Goal: Task Accomplishment & Management: Use online tool/utility

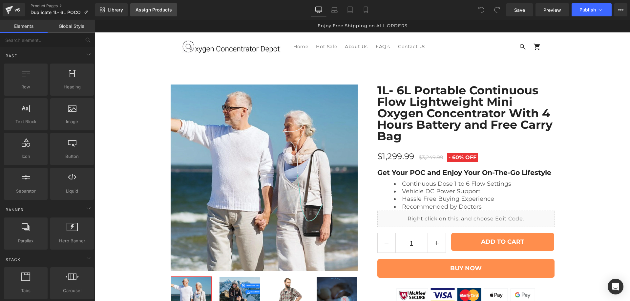
click at [157, 10] on div "Assign Products" at bounding box center [153, 9] width 36 height 5
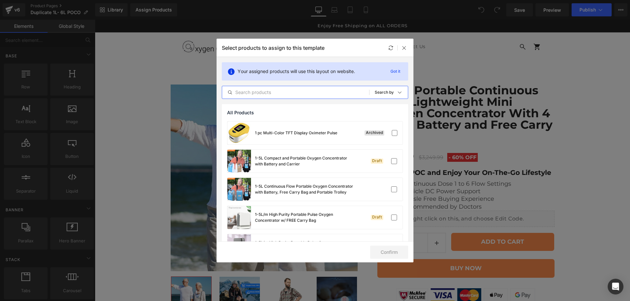
click at [279, 91] on input "text" at bounding box center [295, 93] width 147 height 8
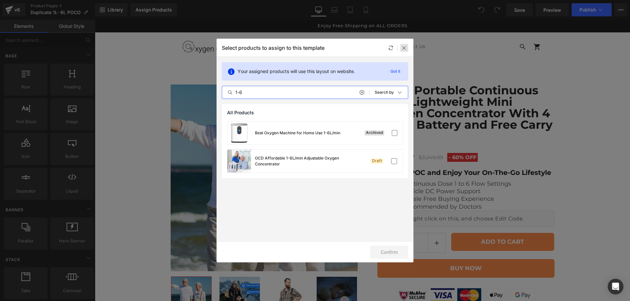
type input "1-6"
click at [405, 49] on icon at bounding box center [403, 47] width 5 height 5
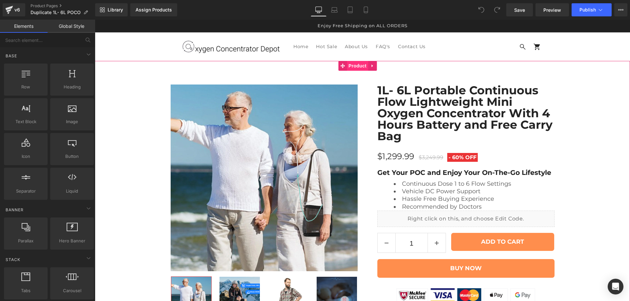
click at [356, 70] on span "Product" at bounding box center [357, 66] width 21 height 10
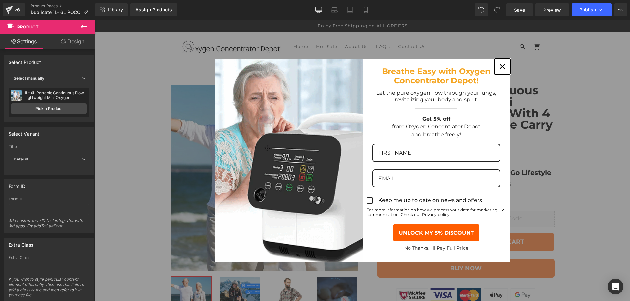
click at [502, 68] on icon "close icon" at bounding box center [501, 66] width 5 height 5
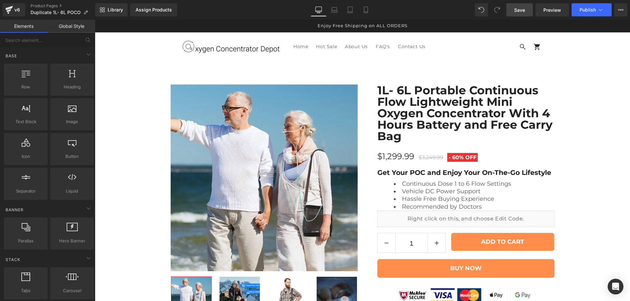
click at [523, 13] on span "Save" at bounding box center [519, 10] width 11 height 7
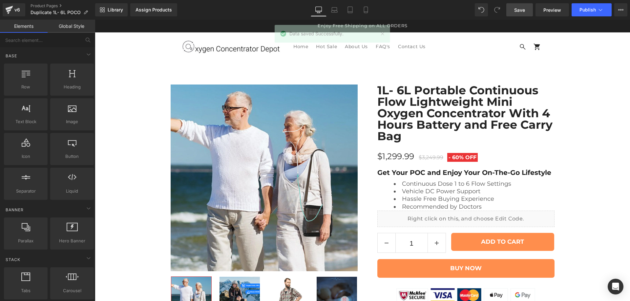
scroll to position [273, 0]
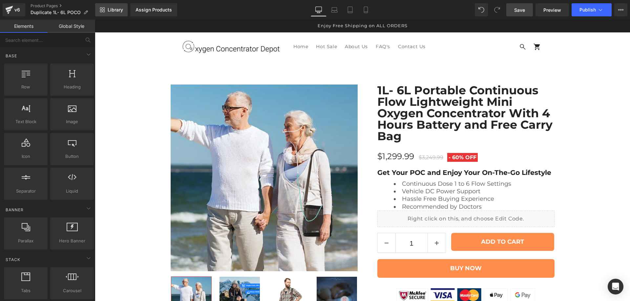
click at [116, 12] on span "Library" at bounding box center [115, 10] width 15 height 6
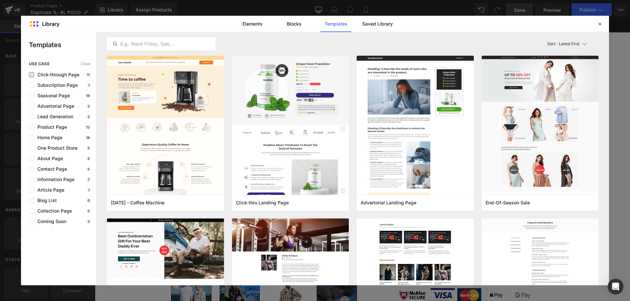
click at [64, 74] on span "Click-through Page" at bounding box center [56, 74] width 45 height 5
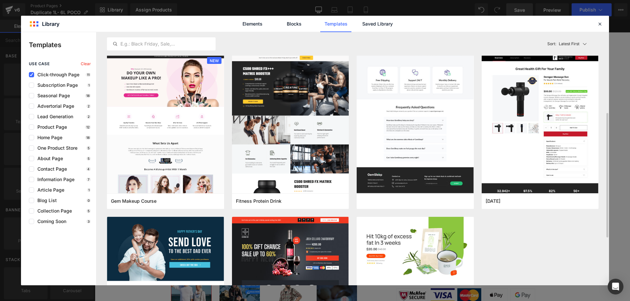
scroll to position [261, 0]
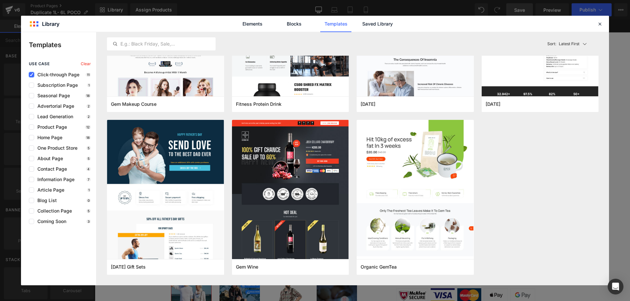
click at [32, 75] on icon at bounding box center [31, 75] width 3 height 0
click at [31, 75] on input "checkbox" at bounding box center [31, 75] width 0 height 0
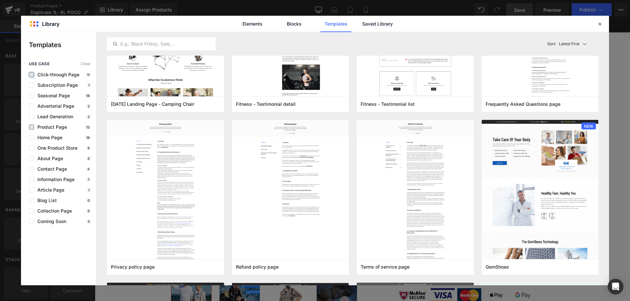
click at [64, 129] on span "Product Page" at bounding box center [50, 127] width 33 height 5
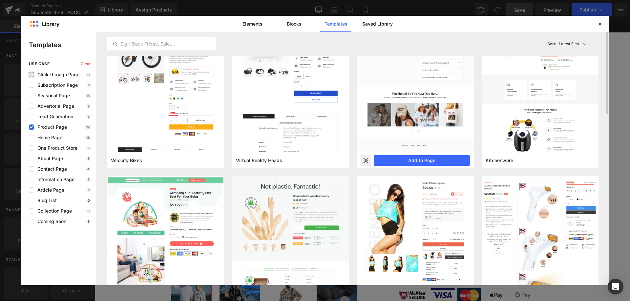
scroll to position [0, 0]
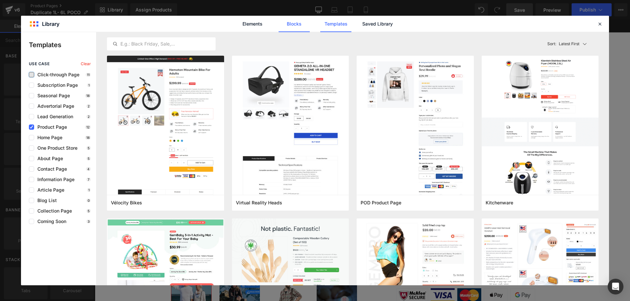
click at [290, 27] on link "Blocks" at bounding box center [293, 24] width 31 height 16
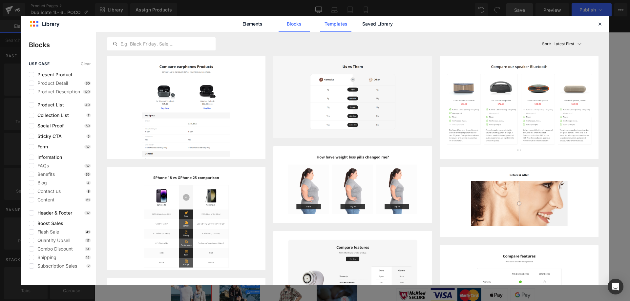
click at [341, 21] on link "Templates" at bounding box center [335, 24] width 31 height 16
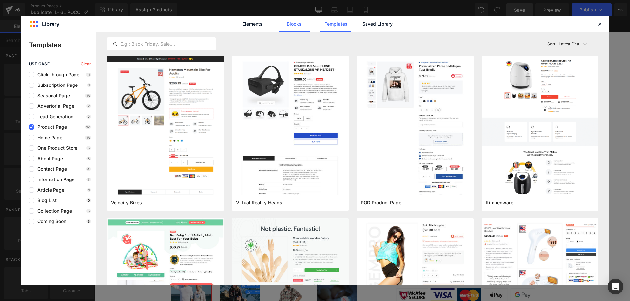
click at [295, 20] on link "Blocks" at bounding box center [293, 24] width 31 height 16
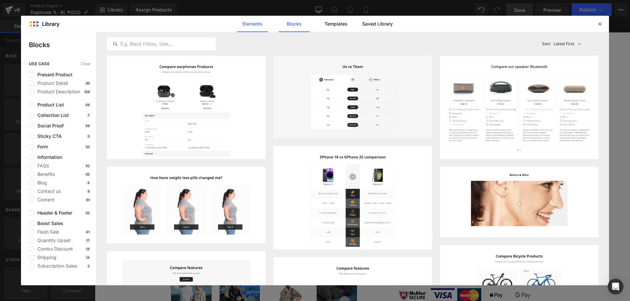
click at [247, 28] on link "Elements" at bounding box center [252, 24] width 31 height 16
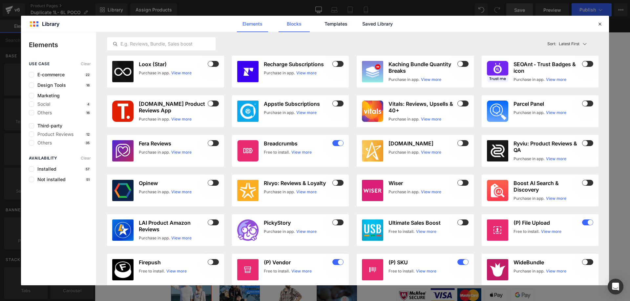
click at [292, 22] on link "Blocks" at bounding box center [293, 24] width 31 height 16
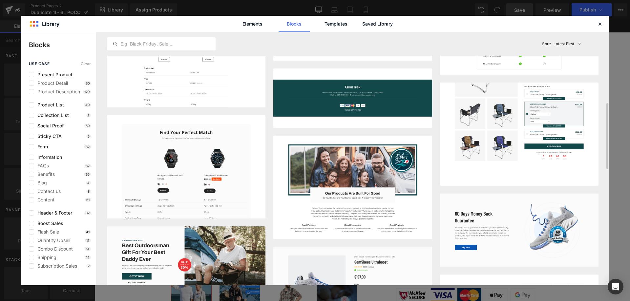
scroll to position [438, 0]
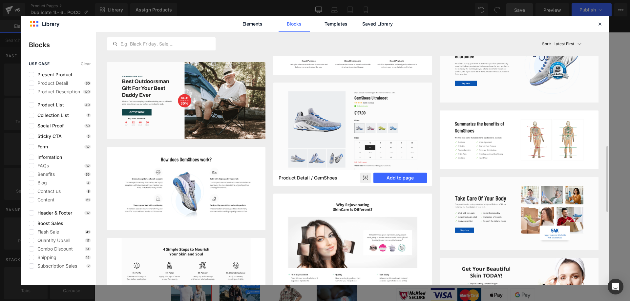
click at [365, 177] on icon at bounding box center [365, 178] width 4 height 3
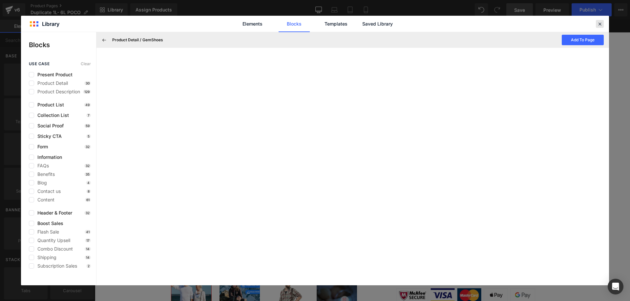
drag, startPoint x: 599, startPoint y: 26, endPoint x: 504, endPoint y: 7, distance: 97.1
click at [599, 26] on icon at bounding box center [600, 24] width 6 height 6
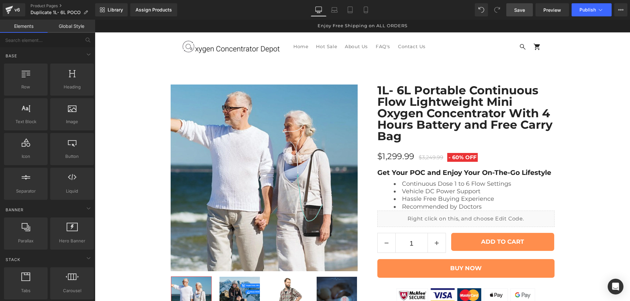
scroll to position [219, 0]
click at [113, 11] on span "Library" at bounding box center [115, 10] width 15 height 6
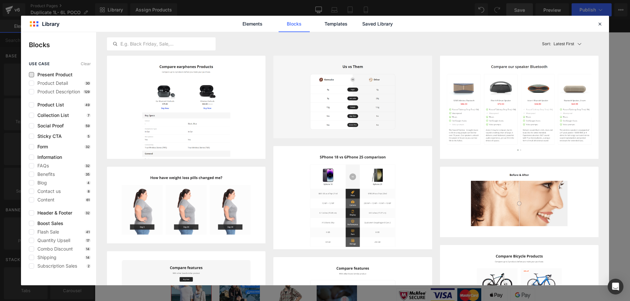
click at [58, 73] on span "Present Product" at bounding box center [53, 74] width 38 height 5
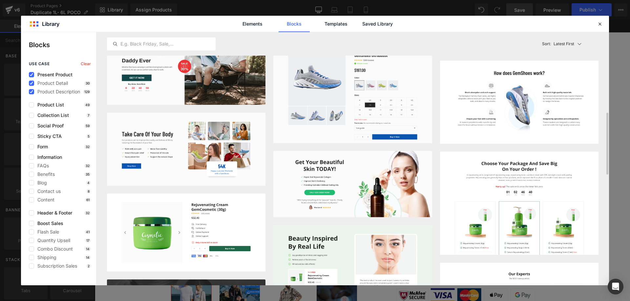
scroll to position [383, 0]
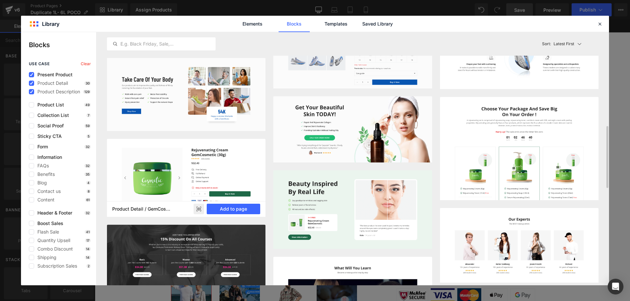
click at [196, 209] on rect at bounding box center [198, 209] width 10 height 10
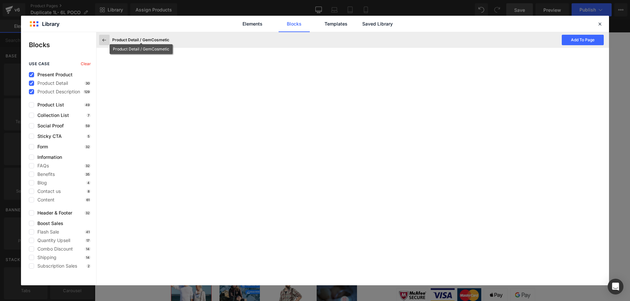
click at [101, 41] on icon at bounding box center [104, 40] width 6 height 6
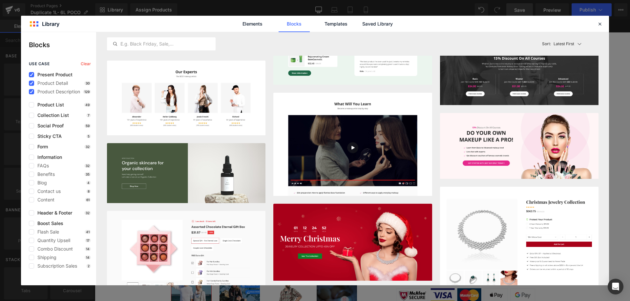
scroll to position [657, 0]
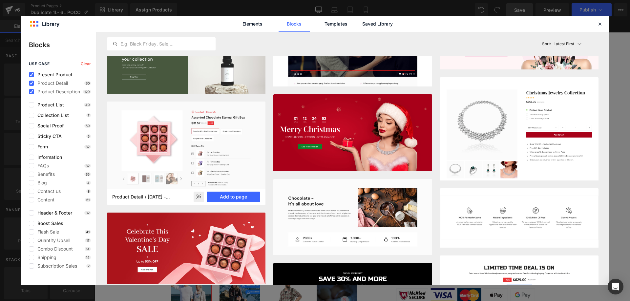
click at [199, 196] on rect at bounding box center [198, 197] width 10 height 10
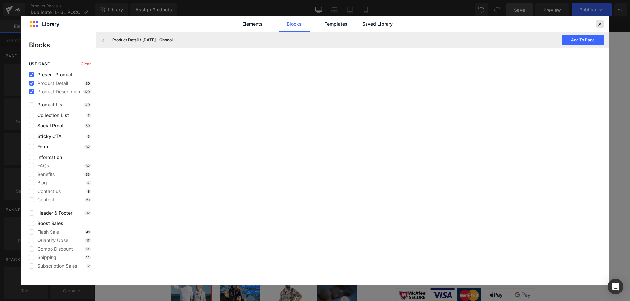
drag, startPoint x: 599, startPoint y: 27, endPoint x: 477, endPoint y: 19, distance: 121.9
click at [599, 27] on icon at bounding box center [600, 24] width 6 height 6
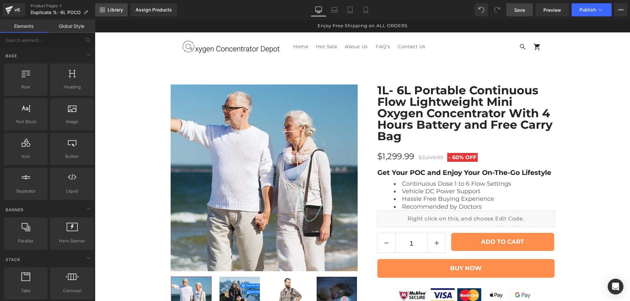
click at [120, 8] on span "Library" at bounding box center [115, 10] width 15 height 6
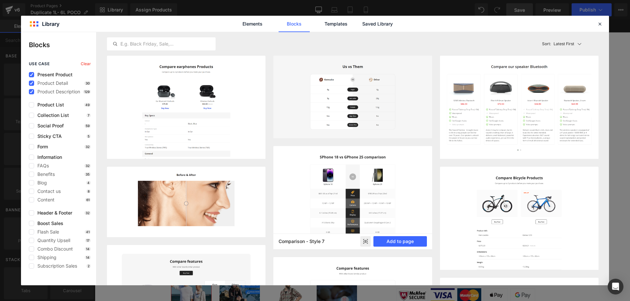
scroll to position [110, 0]
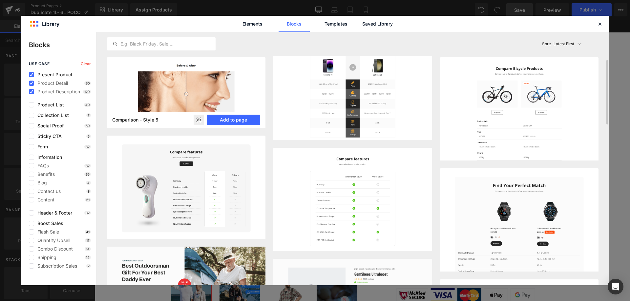
click at [197, 118] on rect at bounding box center [198, 120] width 10 height 10
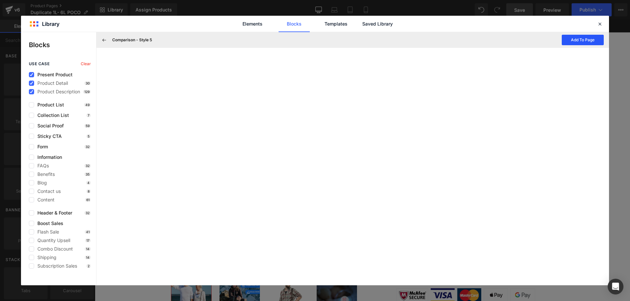
drag, startPoint x: 585, startPoint y: 39, endPoint x: 492, endPoint y: 20, distance: 95.3
click at [585, 39] on button "Add To Page" at bounding box center [582, 40] width 42 height 10
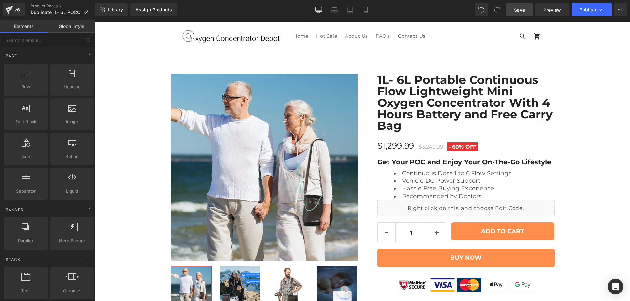
scroll to position [4031, 0]
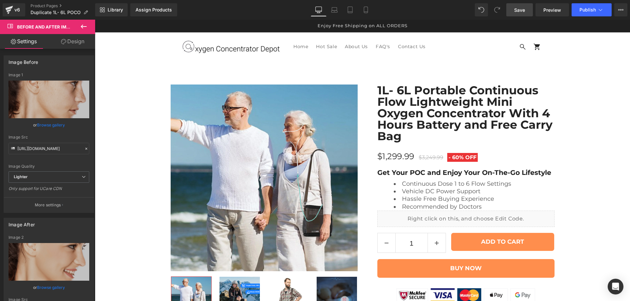
scroll to position [3922, 0]
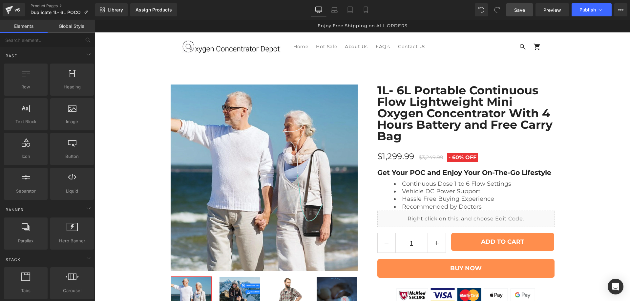
scroll to position [3947, 0]
click at [118, 10] on span "Library" at bounding box center [115, 10] width 15 height 6
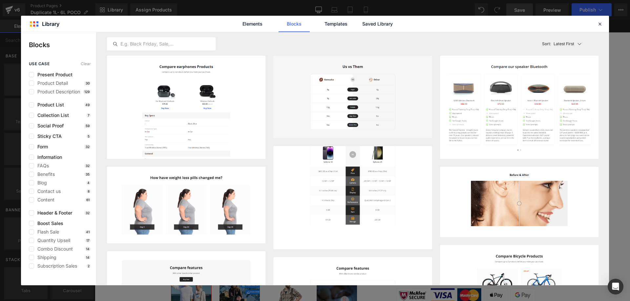
scroll to position [110, 0]
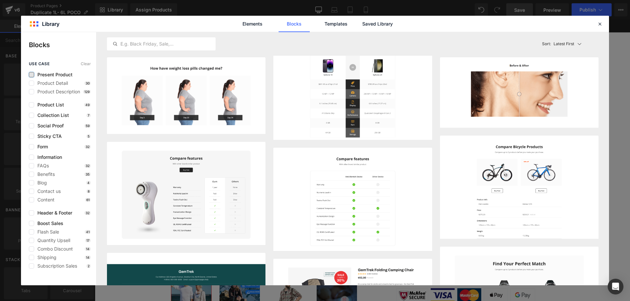
click at [30, 76] on label at bounding box center [31, 74] width 5 height 5
click at [31, 75] on input "checkbox" at bounding box center [31, 75] width 0 height 0
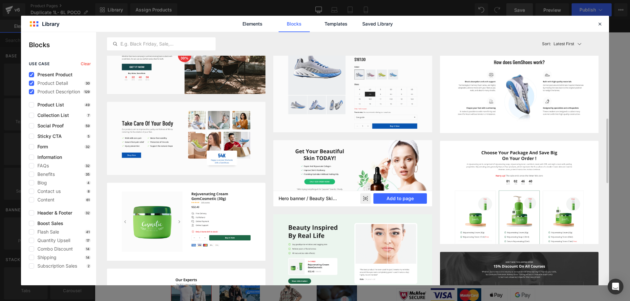
scroll to position [394, 0]
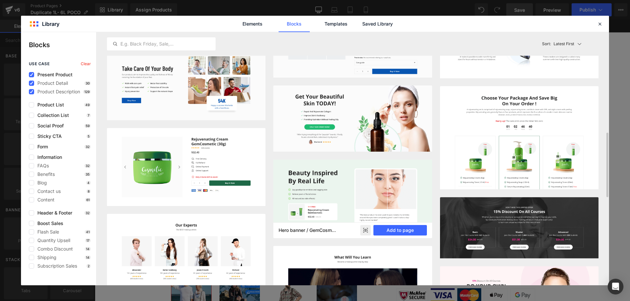
click at [363, 233] on icon at bounding box center [363, 232] width 1 height 1
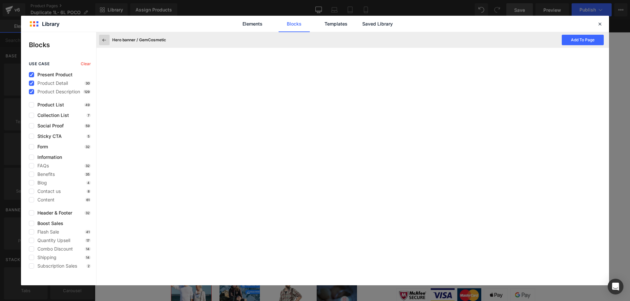
click at [107, 41] on icon at bounding box center [104, 40] width 6 height 6
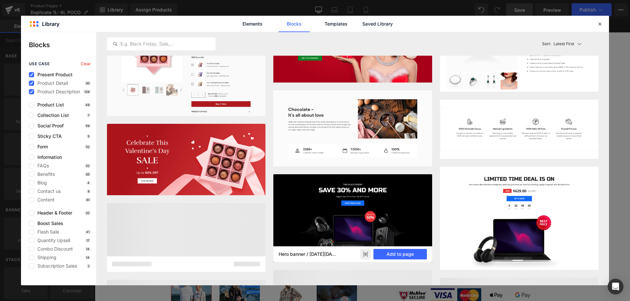
scroll to position [825, 0]
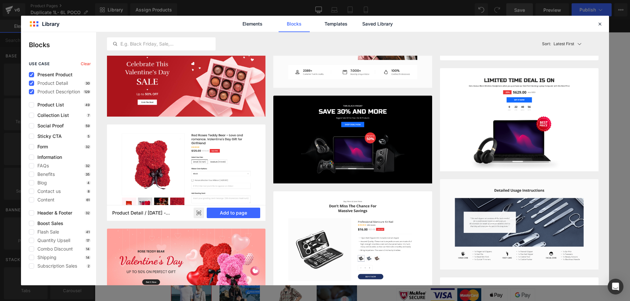
click at [200, 215] on rect at bounding box center [198, 213] width 10 height 10
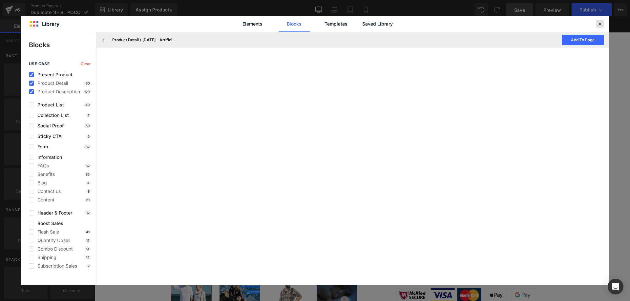
drag, startPoint x: 602, startPoint y: 25, endPoint x: 490, endPoint y: 19, distance: 112.0
click at [602, 25] on icon at bounding box center [600, 24] width 6 height 6
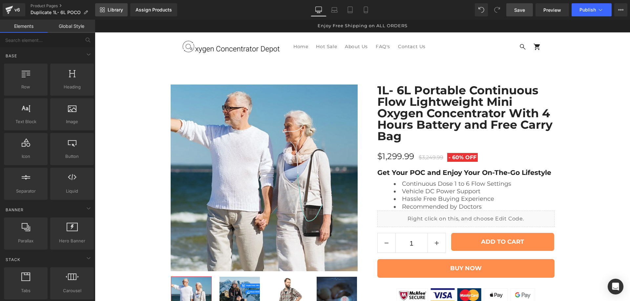
click at [120, 9] on span "Library" at bounding box center [115, 10] width 15 height 6
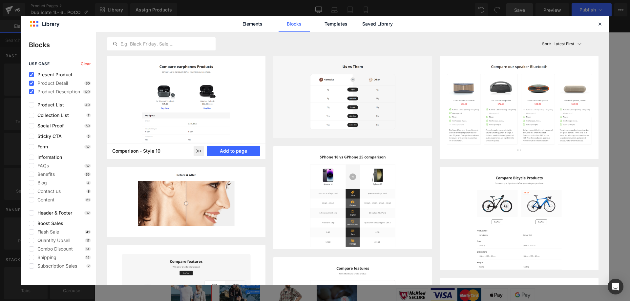
click at [197, 150] on rect at bounding box center [198, 151] width 10 height 10
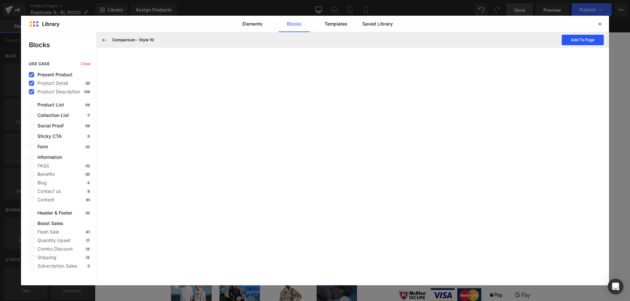
click at [571, 39] on button "Add To Page" at bounding box center [582, 40] width 42 height 10
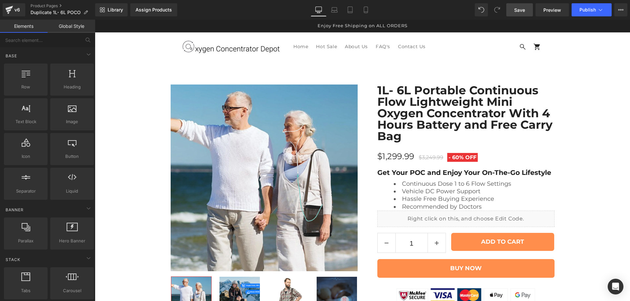
scroll to position [4002, 0]
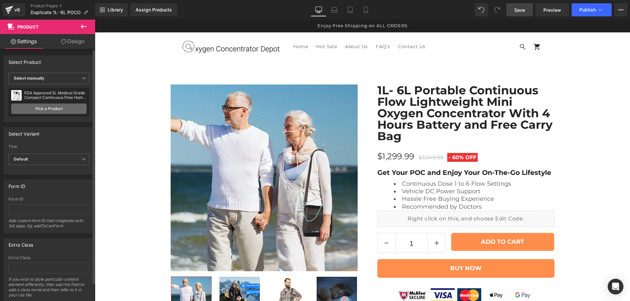
click at [54, 111] on link "Pick a Product" at bounding box center [48, 109] width 75 height 10
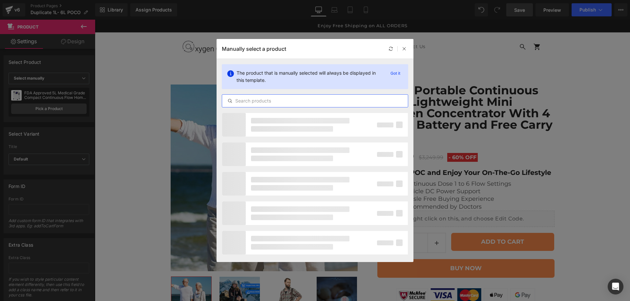
click at [262, 99] on input "text" at bounding box center [315, 101] width 186 height 8
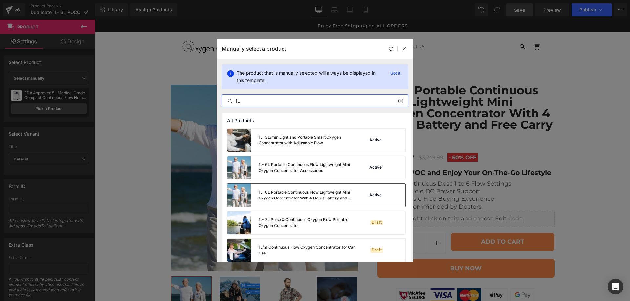
type input "1L"
click at [289, 193] on div "1L- 6L Portable Continuous Flow Lightweight Mini Oxygen Concentrator With 4 Hou…" at bounding box center [306, 196] width 97 height 12
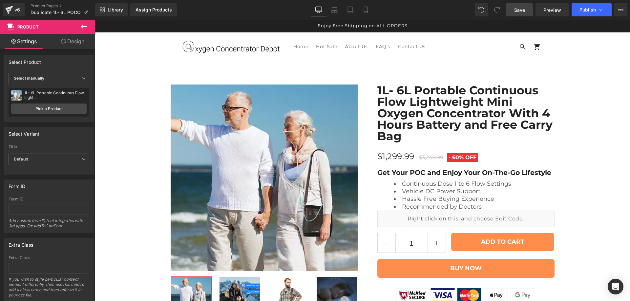
click at [52, 107] on link "Pick a Product" at bounding box center [48, 109] width 75 height 10
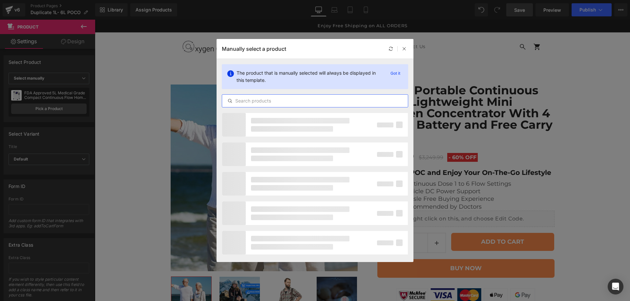
click at [271, 98] on input "text" at bounding box center [315, 101] width 186 height 8
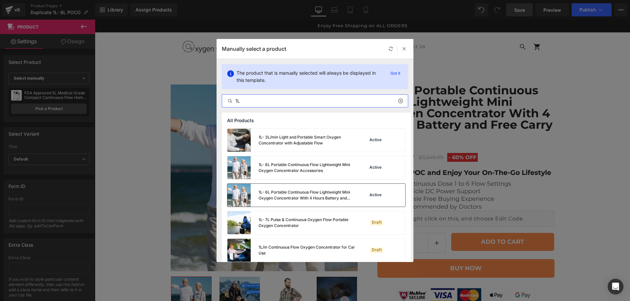
type input "1L"
drag, startPoint x: 305, startPoint y: 194, endPoint x: 206, endPoint y: 173, distance: 100.5
click at [305, 194] on div "1L- 6L Portable Continuous Flow Lightweight Mini Oxygen Concentrator With 4 Hou…" at bounding box center [306, 196] width 97 height 12
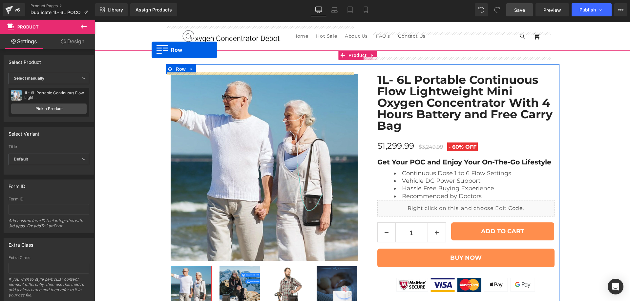
scroll to position [246, 0]
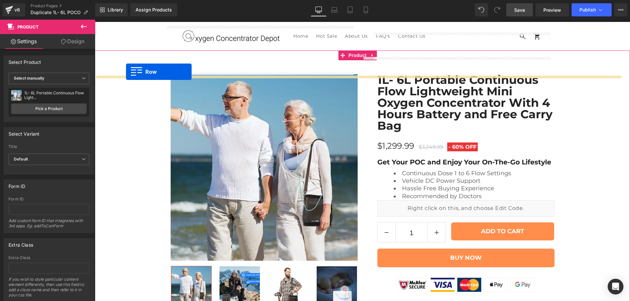
drag, startPoint x: 99, startPoint y: 222, endPoint x: 126, endPoint y: 72, distance: 152.9
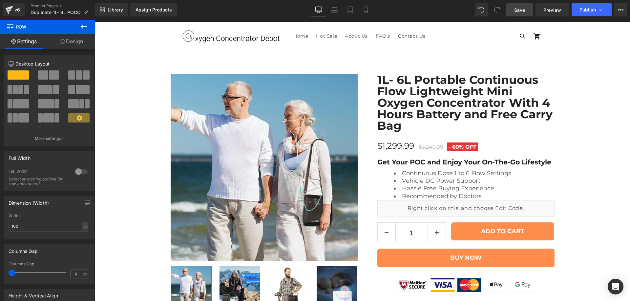
scroll to position [4180, 0]
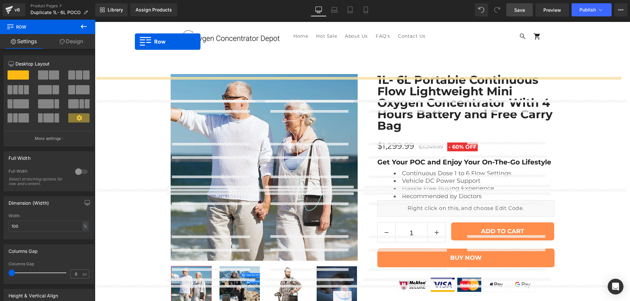
scroll to position [225, 0]
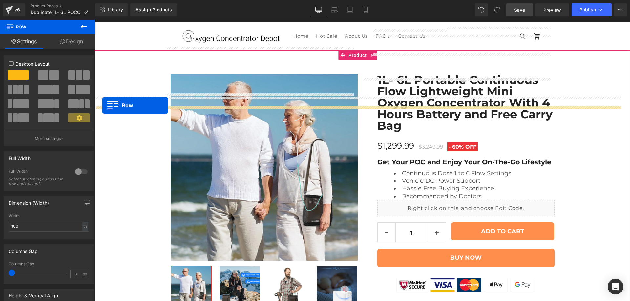
drag, startPoint x: 98, startPoint y: 98, endPoint x: 102, endPoint y: 106, distance: 8.7
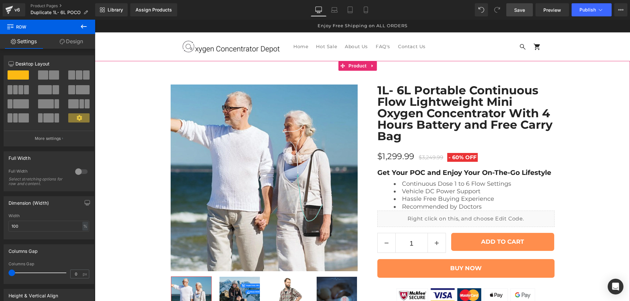
scroll to position [334, 0]
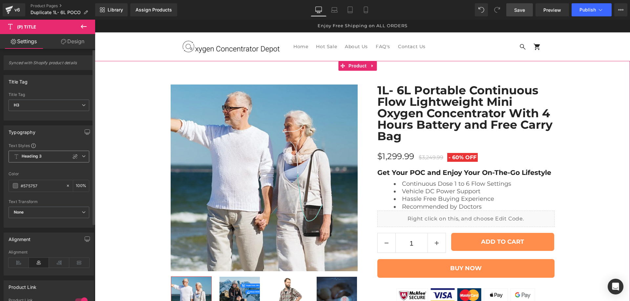
click at [56, 156] on span "Heading 3" at bounding box center [49, 157] width 81 height 12
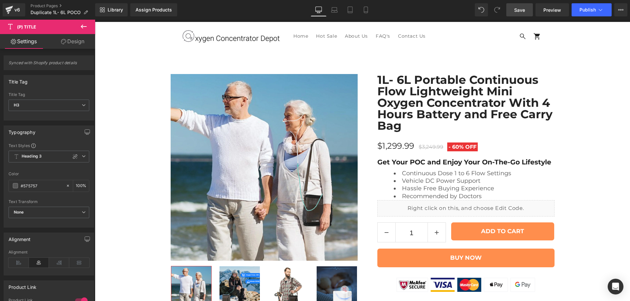
scroll to position [225, 0]
click at [119, 8] on span "Library" at bounding box center [115, 10] width 15 height 6
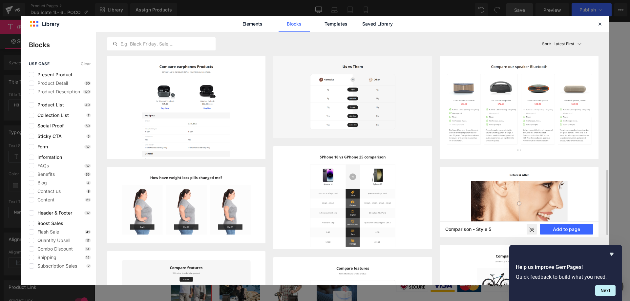
scroll to position [110, 0]
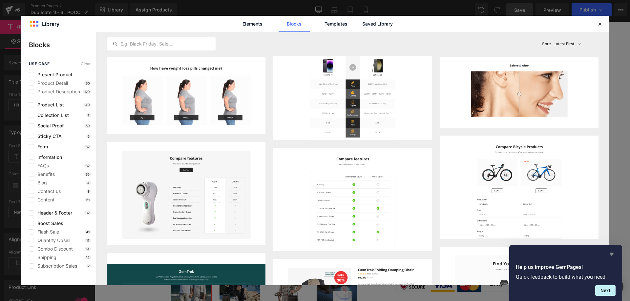
click at [610, 254] on icon "Hide survey" at bounding box center [611, 254] width 4 height 3
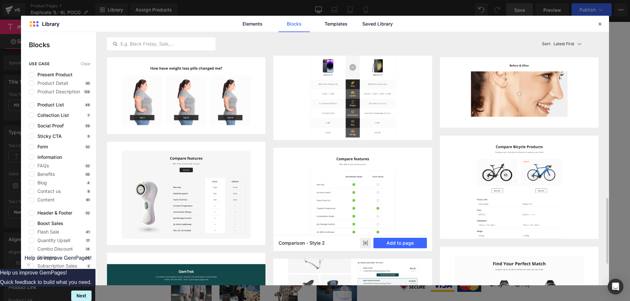
scroll to position [274, 0]
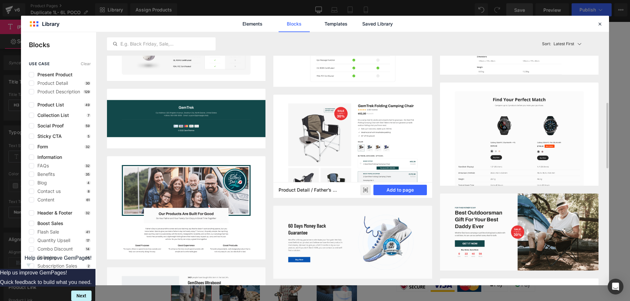
click at [365, 192] on icon at bounding box center [365, 190] width 4 height 3
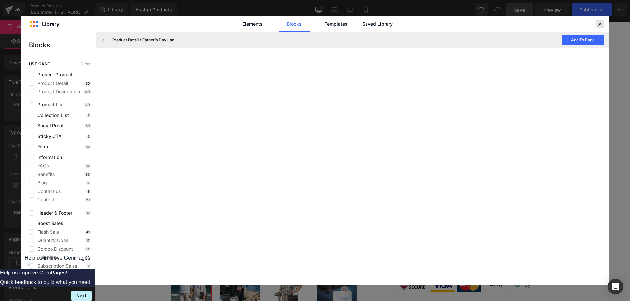
click at [596, 26] on div at bounding box center [600, 24] width 8 height 8
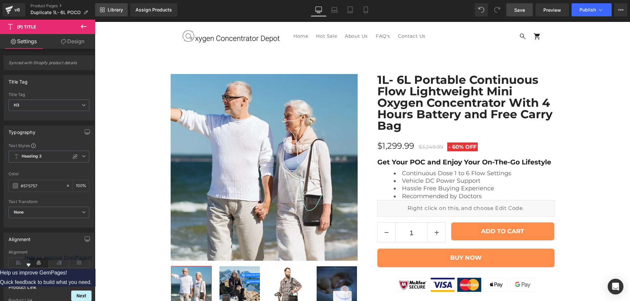
click at [114, 11] on span "Library" at bounding box center [115, 10] width 15 height 6
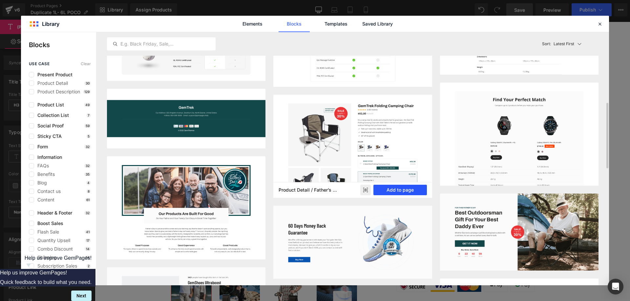
drag, startPoint x: 399, startPoint y: 193, endPoint x: 304, endPoint y: 172, distance: 97.1
click at [399, 193] on button "Add to page" at bounding box center [399, 190] width 53 height 10
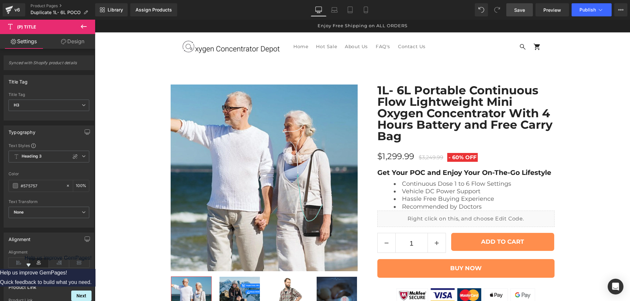
scroll to position [4573, 0]
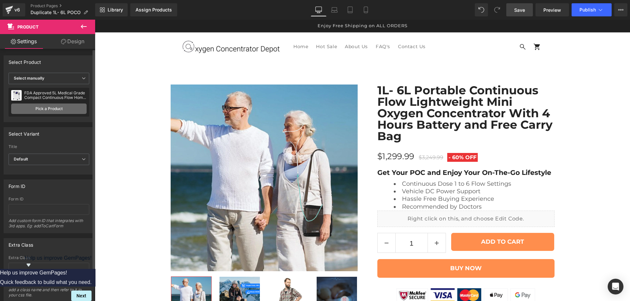
click at [45, 110] on link "Pick a Product" at bounding box center [48, 109] width 75 height 10
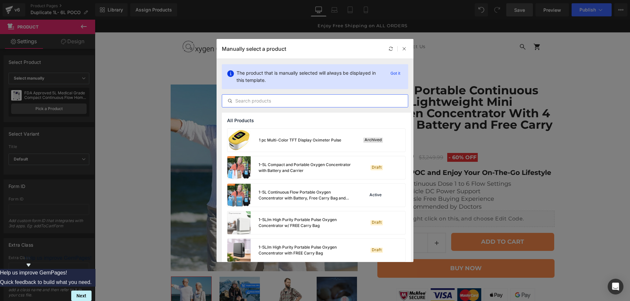
click at [282, 99] on input "text" at bounding box center [315, 101] width 186 height 8
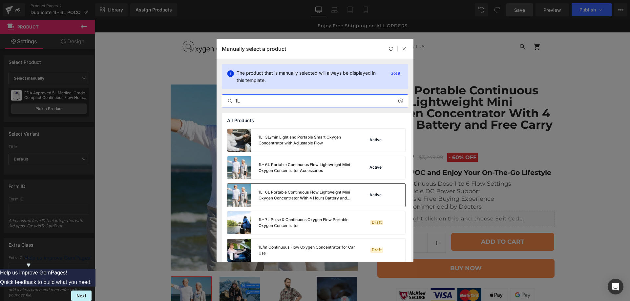
type input "1L"
click at [287, 197] on div "1L- 6L Portable Continuous Flow Lightweight Mini Oxygen Concentrator With 4 Hou…" at bounding box center [306, 196] width 97 height 12
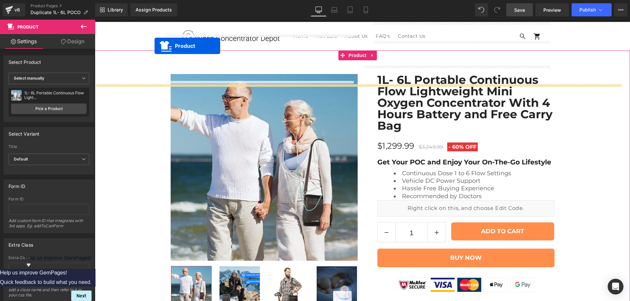
scroll to position [237, 0]
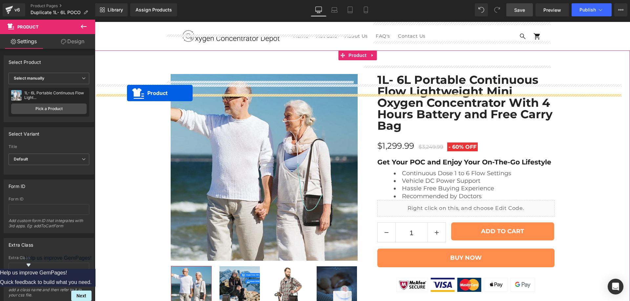
drag, startPoint x: 340, startPoint y: 118, endPoint x: 127, endPoint y: 93, distance: 214.9
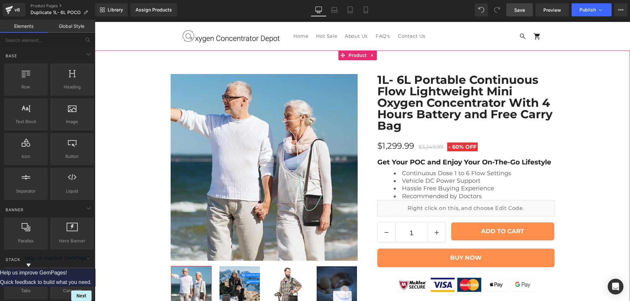
drag, startPoint x: 548, startPoint y: 211, endPoint x: 454, endPoint y: 192, distance: 96.8
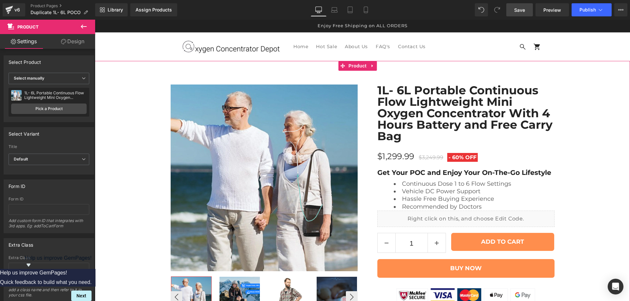
scroll to position [183, 0]
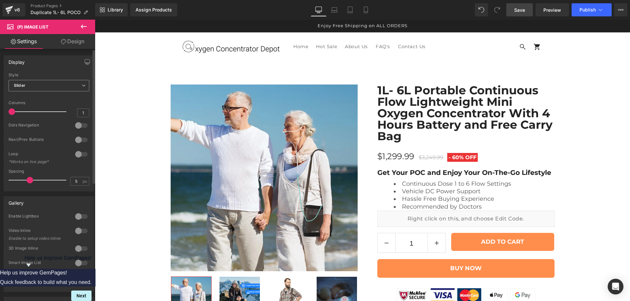
click at [72, 84] on span "Slider" at bounding box center [49, 85] width 81 height 11
click at [59, 95] on li "Default" at bounding box center [48, 97] width 78 height 10
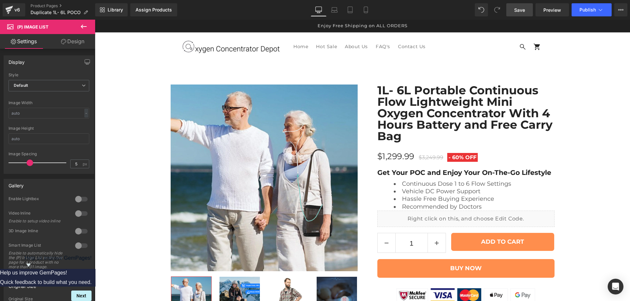
scroll to position [128, 0]
click at [48, 83] on span "Default" at bounding box center [49, 85] width 81 height 11
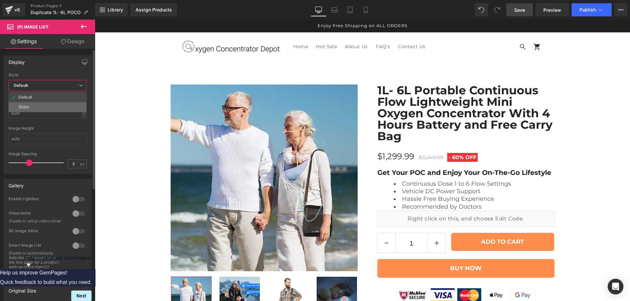
click at [43, 103] on li "Slider" at bounding box center [48, 107] width 78 height 10
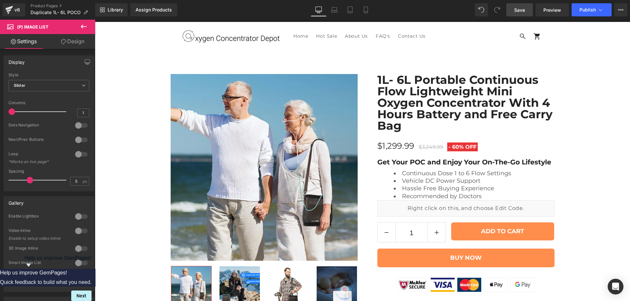
scroll to position [292, 0]
click at [54, 81] on span "Slider" at bounding box center [49, 85] width 81 height 11
click at [54, 81] on span "Slider" at bounding box center [48, 85] width 78 height 11
drag, startPoint x: 12, startPoint y: 113, endPoint x: 20, endPoint y: 115, distance: 8.4
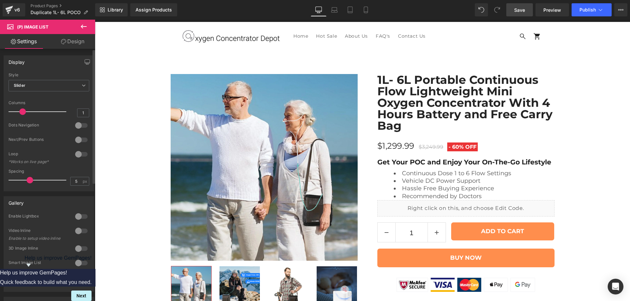
click at [20, 115] on div at bounding box center [39, 111] width 54 height 13
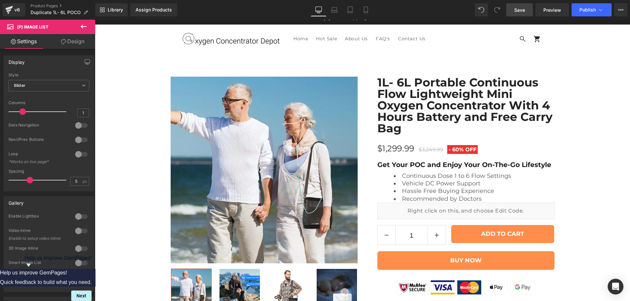
scroll to position [5, 0]
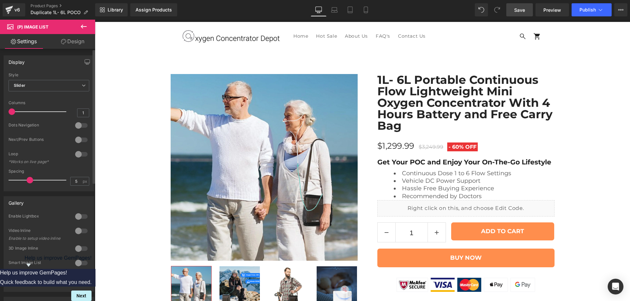
drag, startPoint x: 21, startPoint y: 112, endPoint x: 3, endPoint y: 116, distance: 18.5
click at [3, 116] on div "Display Default Slider Style Slider Default Slider 1 Columns 1 1 Columns 1 1 Co…" at bounding box center [49, 121] width 98 height 141
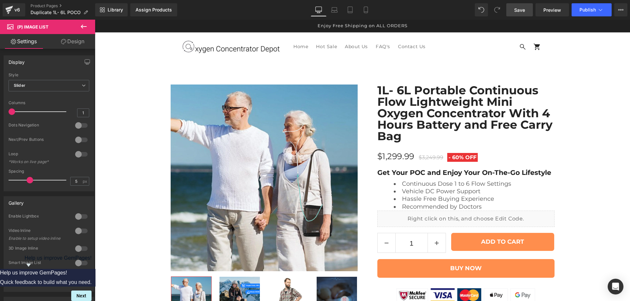
scroll to position [19, 0]
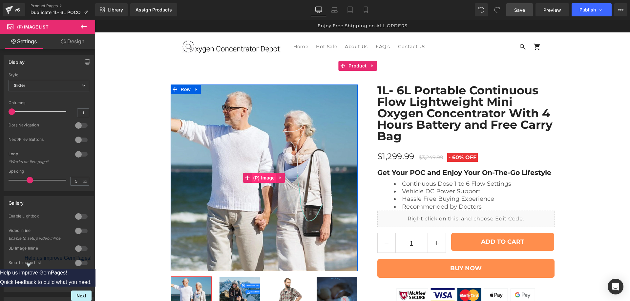
click at [264, 173] on span "(P) Image" at bounding box center [264, 178] width 25 height 10
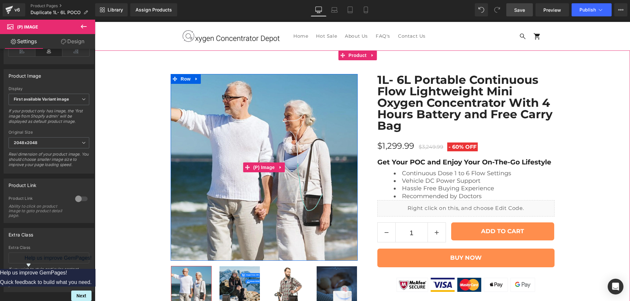
scroll to position [237, 0]
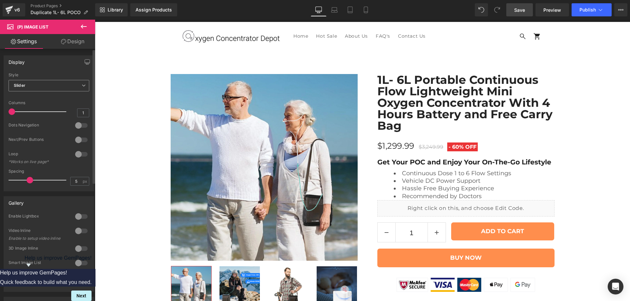
click at [46, 86] on span "Slider" at bounding box center [49, 85] width 81 height 11
click at [39, 98] on li "Default" at bounding box center [48, 97] width 78 height 10
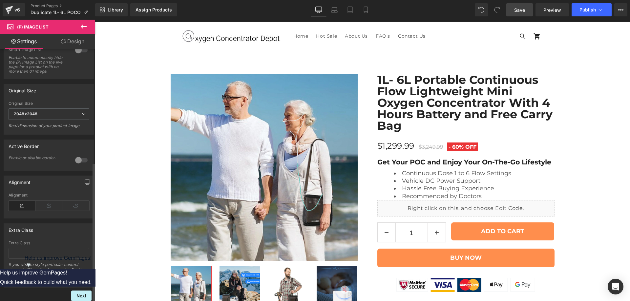
scroll to position [205, 0]
click at [54, 201] on icon at bounding box center [48, 206] width 27 height 10
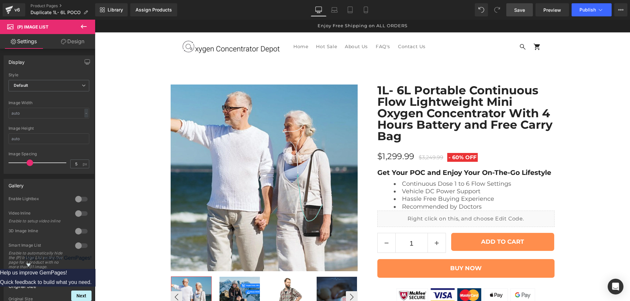
scroll to position [19, 0]
click at [262, 112] on img at bounding box center [264, 178] width 187 height 187
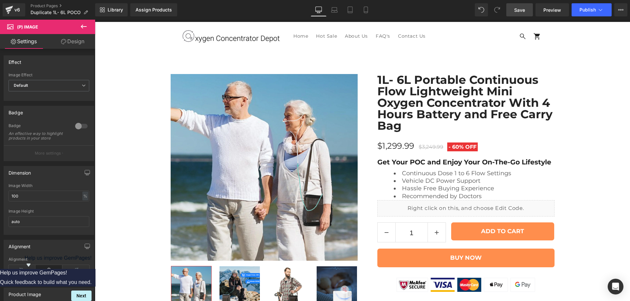
scroll to position [292, 0]
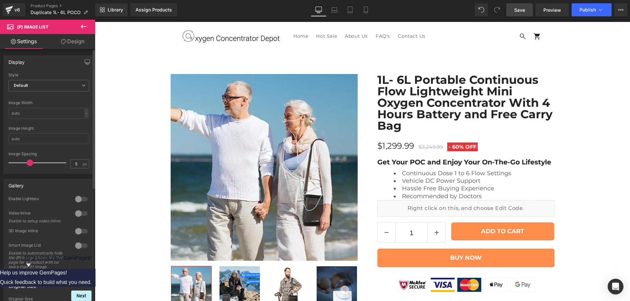
click at [84, 245] on div at bounding box center [81, 246] width 16 height 10
click at [77, 245] on div at bounding box center [81, 246] width 16 height 10
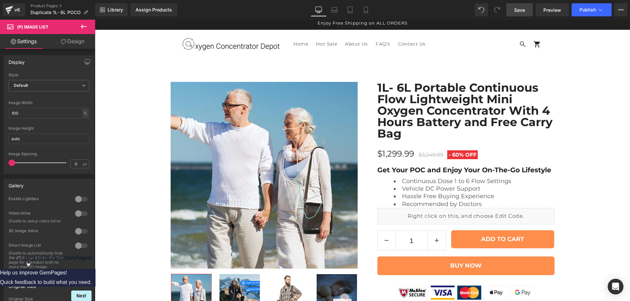
scroll to position [0, 0]
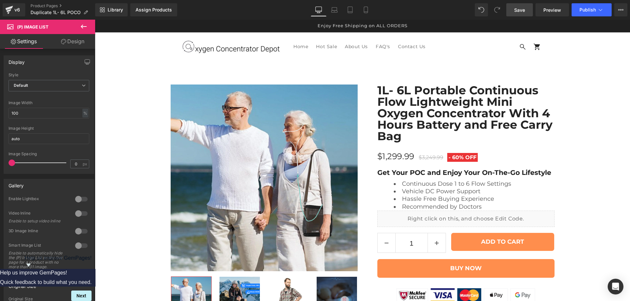
scroll to position [1057, 0]
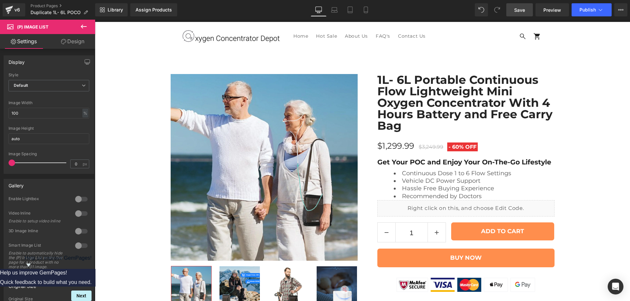
scroll to position [128, 0]
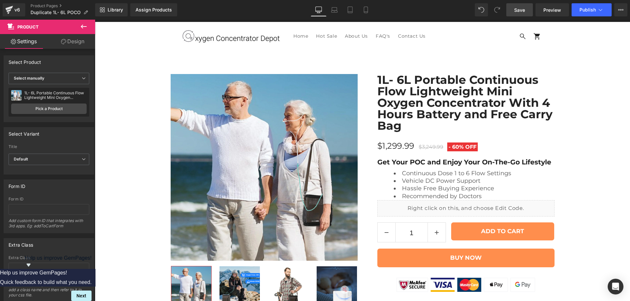
scroll to position [292, 0]
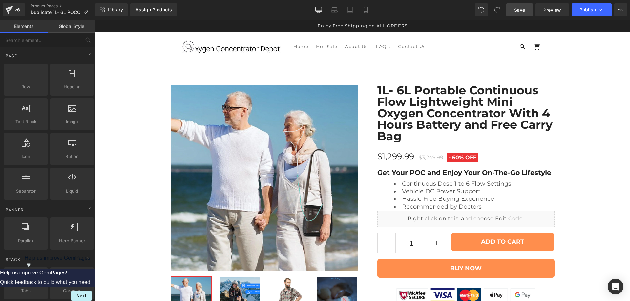
scroll to position [73, 0]
click at [302, 85] on img at bounding box center [264, 178] width 187 height 187
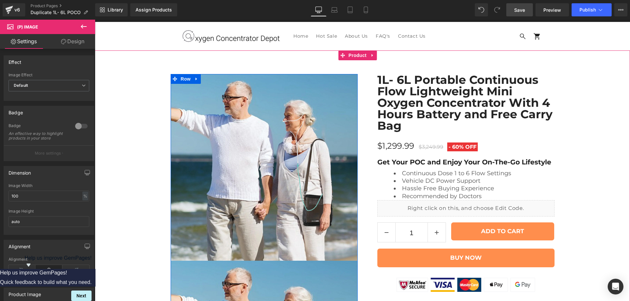
scroll to position [292, 0]
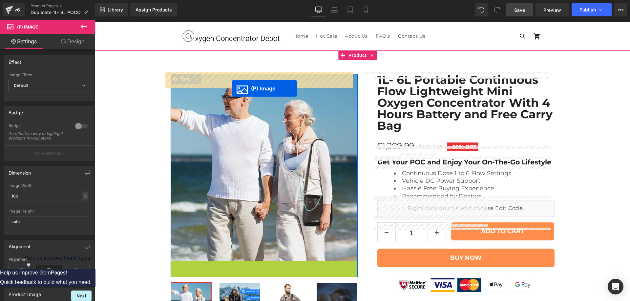
drag, startPoint x: 241, startPoint y: 68, endPoint x: 232, endPoint y: 89, distance: 22.6
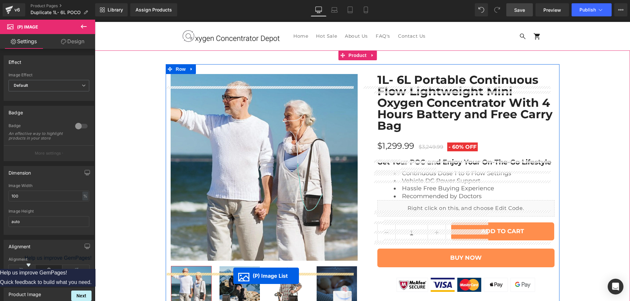
scroll to position [307, 0]
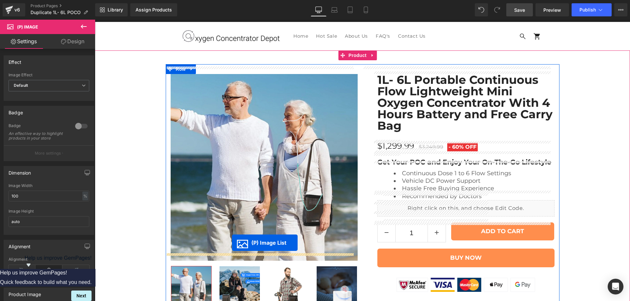
drag, startPoint x: 238, startPoint y: 161, endPoint x: 232, endPoint y: 243, distance: 82.6
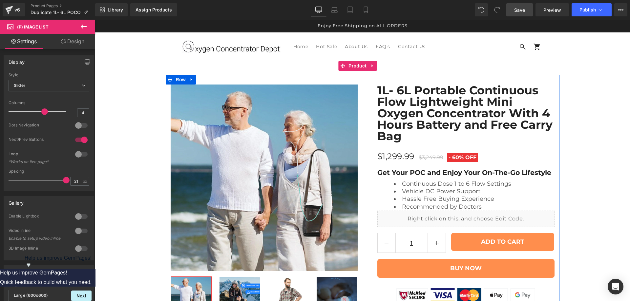
scroll to position [362, 0]
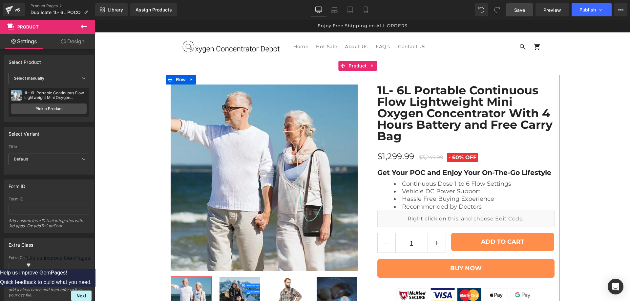
scroll to position [89, 0]
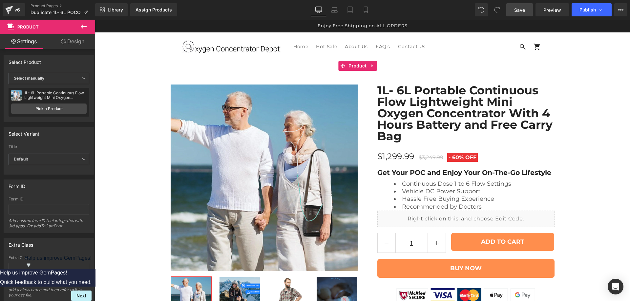
click at [593, 137] on div "Best Seller (P) Image Row" at bounding box center [362, 198] width 535 height 247
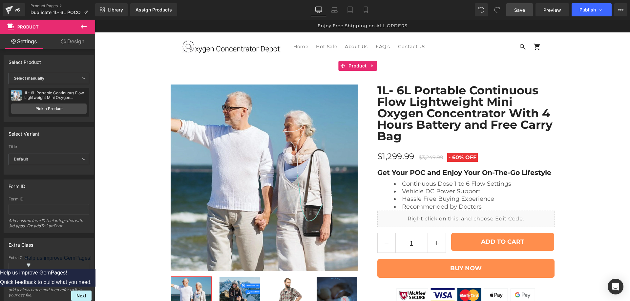
scroll to position [0, 0]
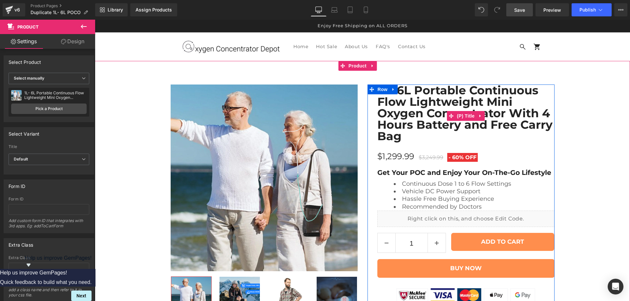
click at [485, 85] on link "1L- 6L Portable Continuous Flow Lightweight Mini Oxygen Concentrator With 4 Hou…" at bounding box center [465, 113] width 177 height 57
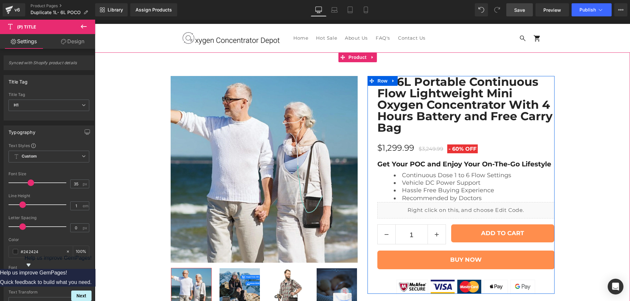
scroll to position [5, 0]
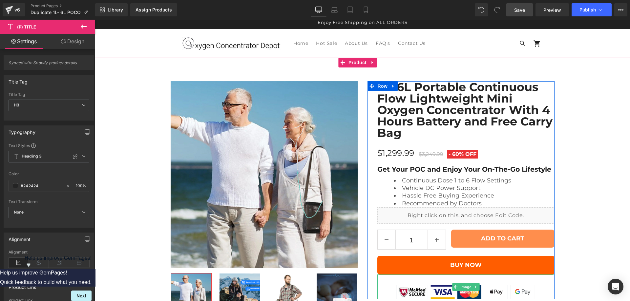
scroll to position [0, 0]
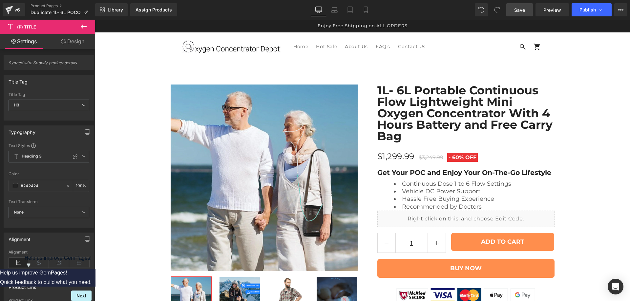
click at [436, 110] on link "1L- 6L Portable Continuous Flow Lightweight Mini Oxygen Concentrator With 4 Hou…" at bounding box center [465, 113] width 177 height 57
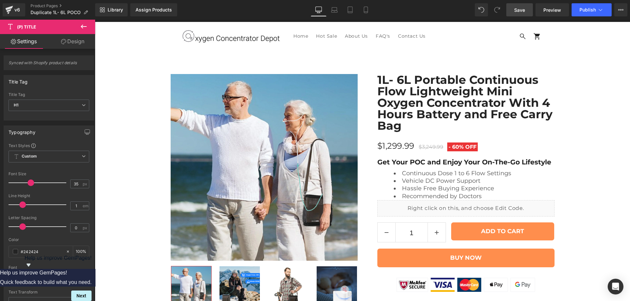
scroll to position [219, 0]
click at [50, 208] on span "None" at bounding box center [49, 212] width 81 height 11
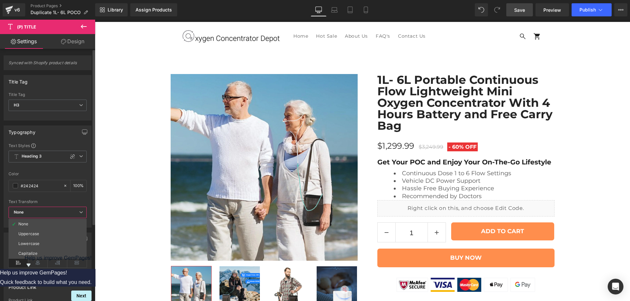
click at [50, 208] on span "None" at bounding box center [48, 212] width 78 height 11
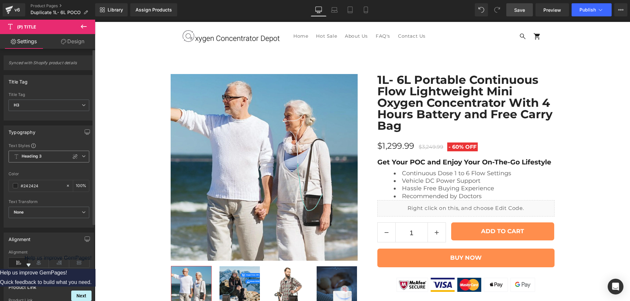
click at [51, 159] on span "Heading 3" at bounding box center [49, 157] width 81 height 12
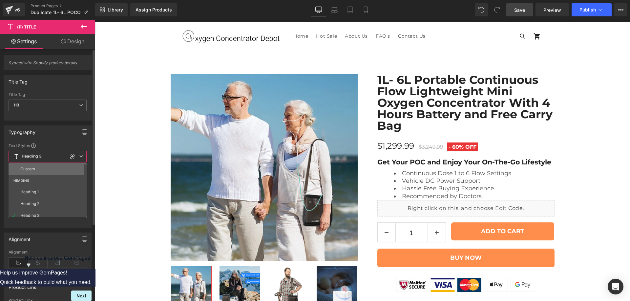
click at [35, 172] on li "Custom" at bounding box center [49, 169] width 81 height 12
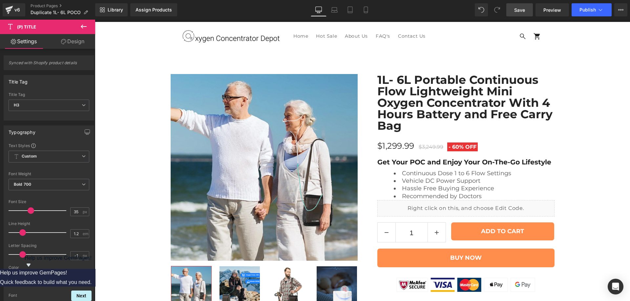
scroll to position [273, 0]
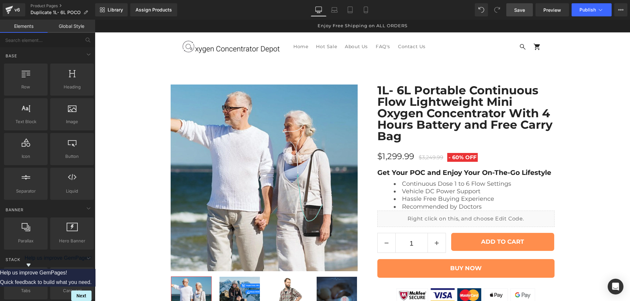
scroll to position [328, 0]
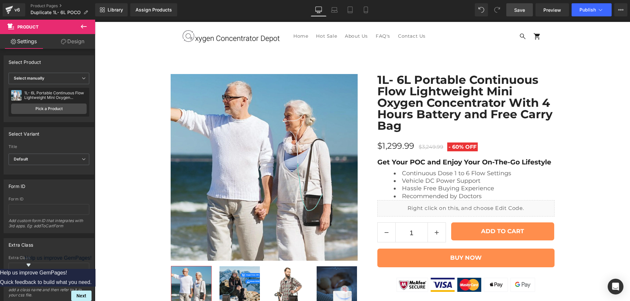
scroll to position [383, 0]
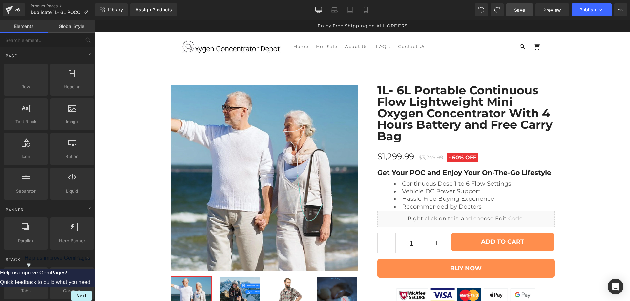
scroll to position [156, 0]
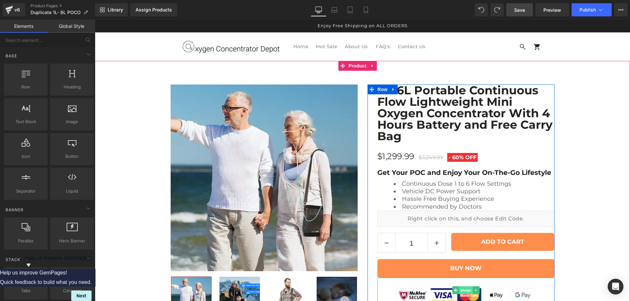
click at [461, 287] on span "Image" at bounding box center [466, 291] width 14 height 8
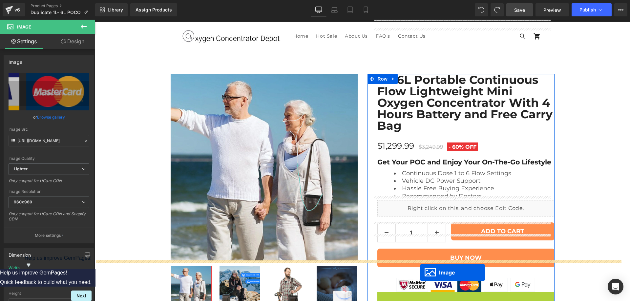
scroll to position [406, 0]
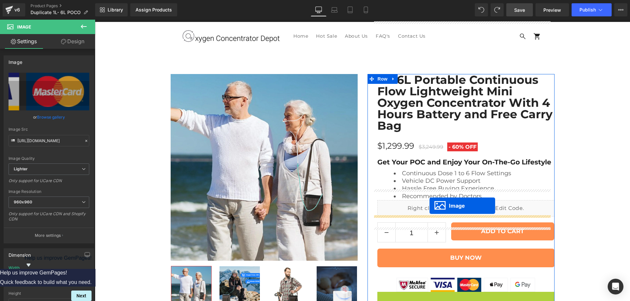
drag, startPoint x: 451, startPoint y: 158, endPoint x: 429, endPoint y: 206, distance: 52.7
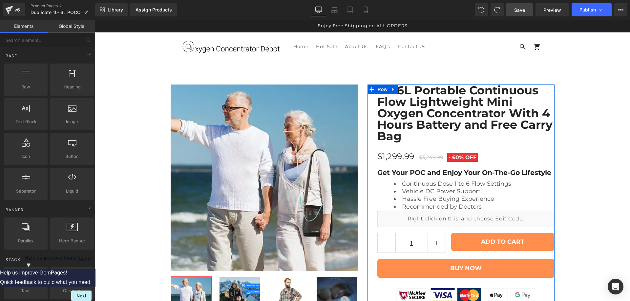
scroll to position [296, 0]
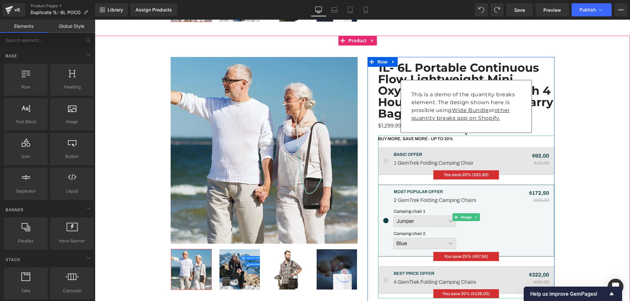
scroll to position [296, 0]
click at [440, 138] on img at bounding box center [466, 217] width 176 height 163
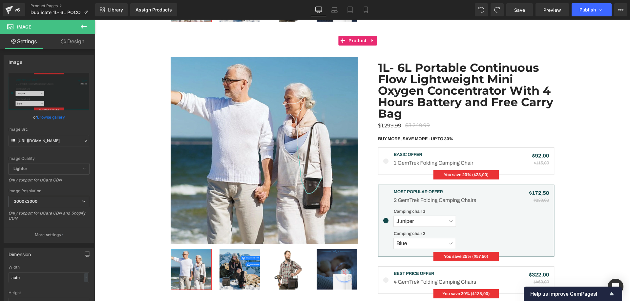
click at [594, 122] on div "Best Seller (P) Image ‹ ›" at bounding box center [362, 200] width 535 height 306
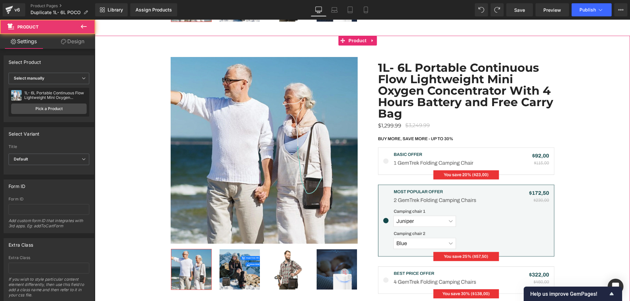
click at [577, 139] on div "Best Seller (P) Image ‹ ›" at bounding box center [362, 200] width 535 height 306
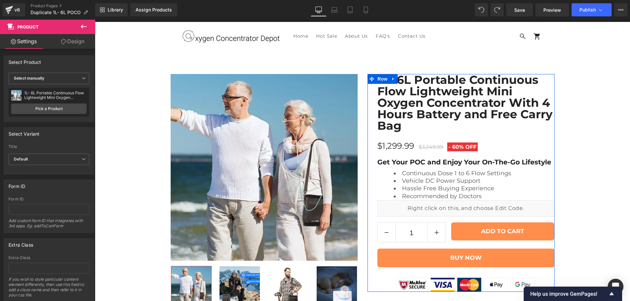
scroll to position [350, 0]
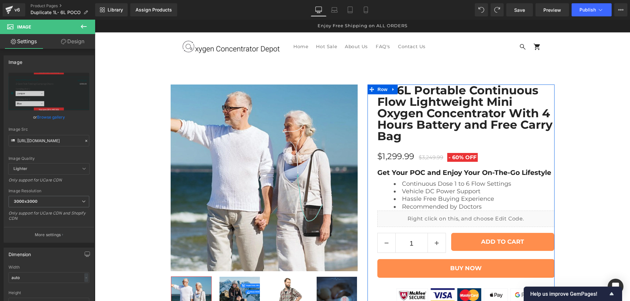
scroll to position [624, 0]
click at [525, 11] on span "Save" at bounding box center [519, 10] width 11 height 7
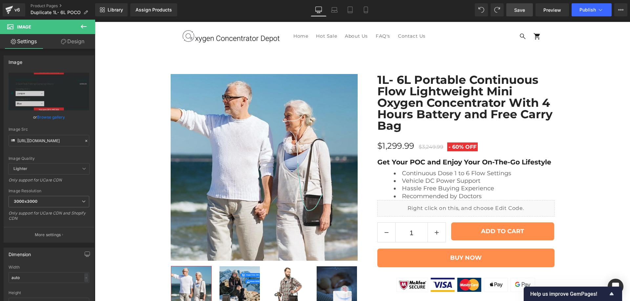
scroll to position [514, 0]
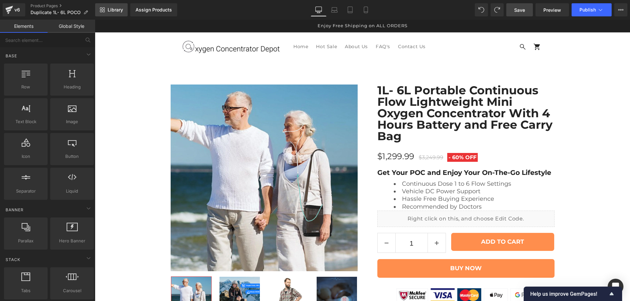
click at [116, 10] on span "Library" at bounding box center [115, 10] width 15 height 6
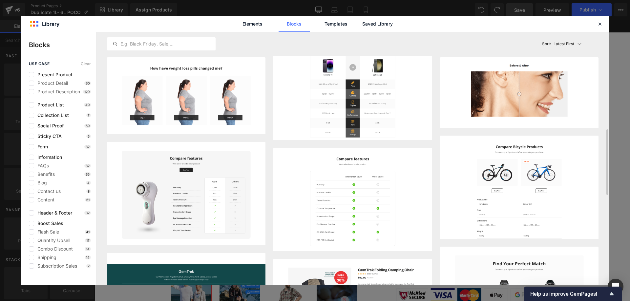
scroll to position [274, 0]
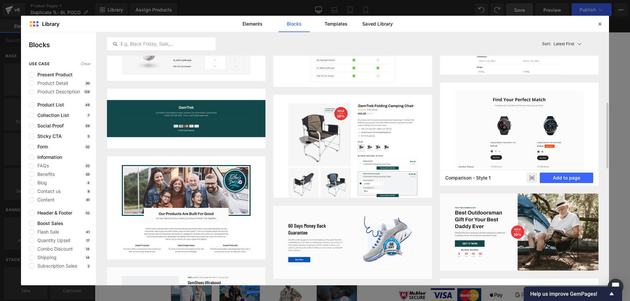
click at [531, 177] on icon at bounding box center [531, 178] width 4 height 3
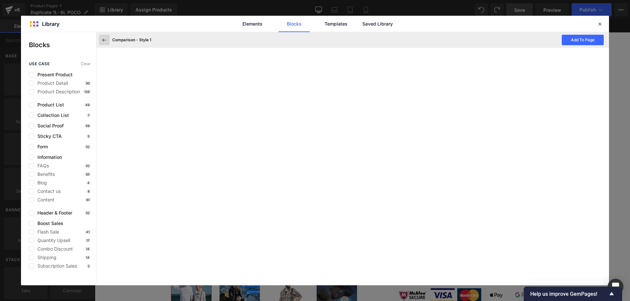
click at [106, 38] on icon at bounding box center [104, 40] width 6 height 6
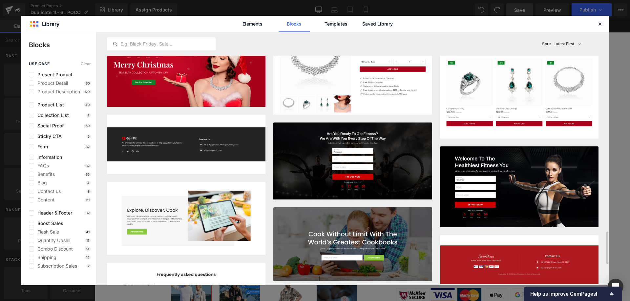
scroll to position [1445, 0]
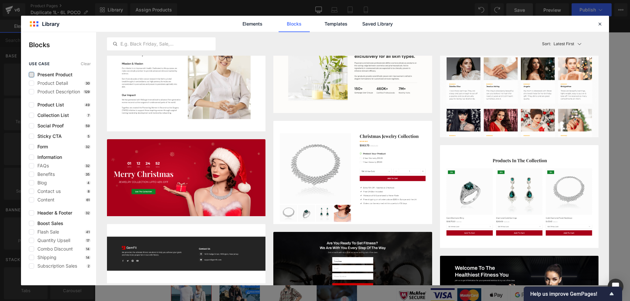
click at [30, 75] on label at bounding box center [31, 74] width 5 height 5
click at [31, 75] on input "checkbox" at bounding box center [31, 75] width 0 height 0
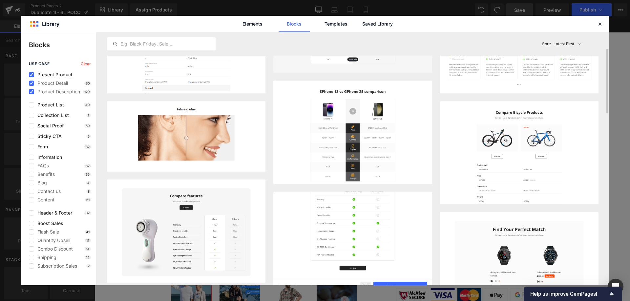
scroll to position [120, 0]
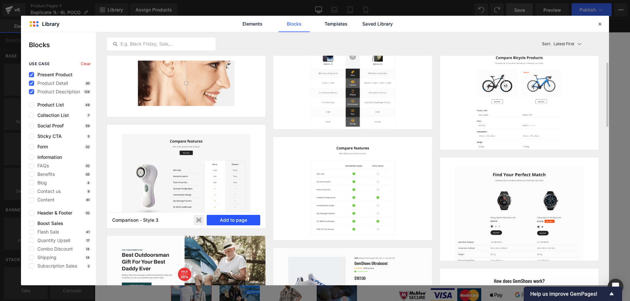
click at [242, 218] on button "Add to page" at bounding box center [233, 220] width 53 height 10
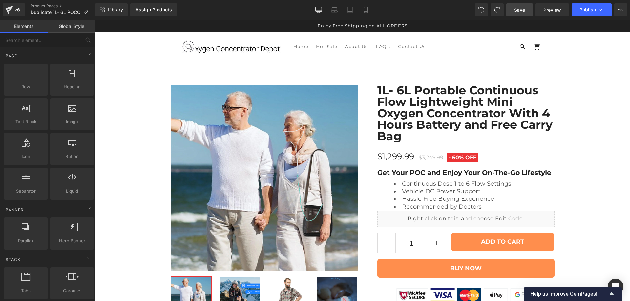
scroll to position [4232, 0]
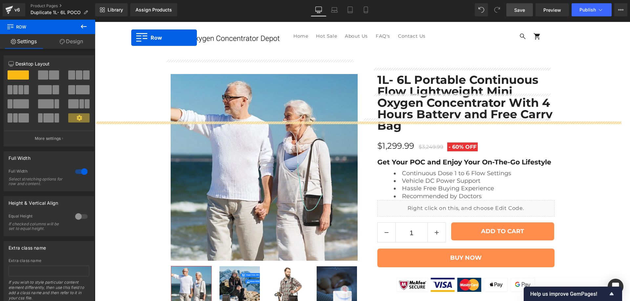
scroll to position [494, 0]
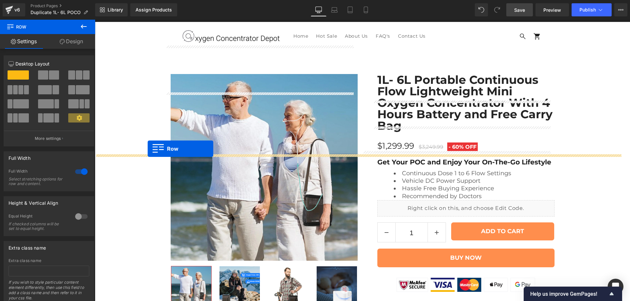
drag, startPoint x: 163, startPoint y: 222, endPoint x: 148, endPoint y: 149, distance: 75.1
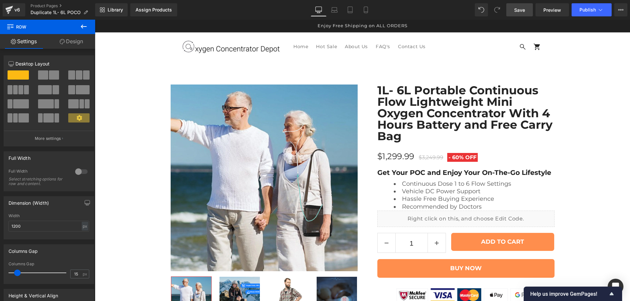
scroll to position [549, 0]
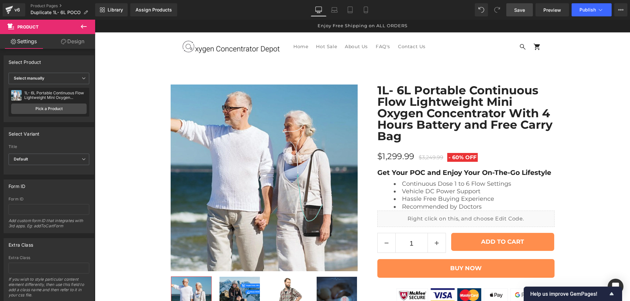
scroll to position [494, 0]
drag, startPoint x: 519, startPoint y: 9, endPoint x: 462, endPoint y: 144, distance: 146.2
click at [519, 9] on span "Save" at bounding box center [519, 10] width 11 height 7
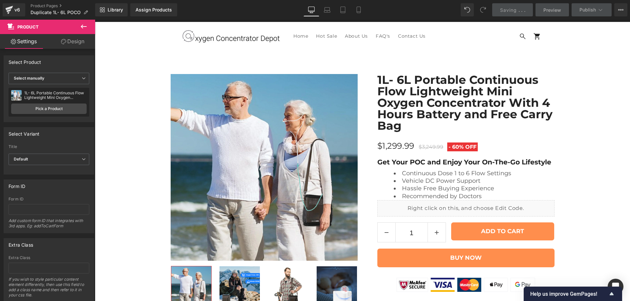
scroll to position [330, 0]
click at [559, 8] on span "Preview" at bounding box center [552, 10] width 18 height 7
